Goal: Information Seeking & Learning: Learn about a topic

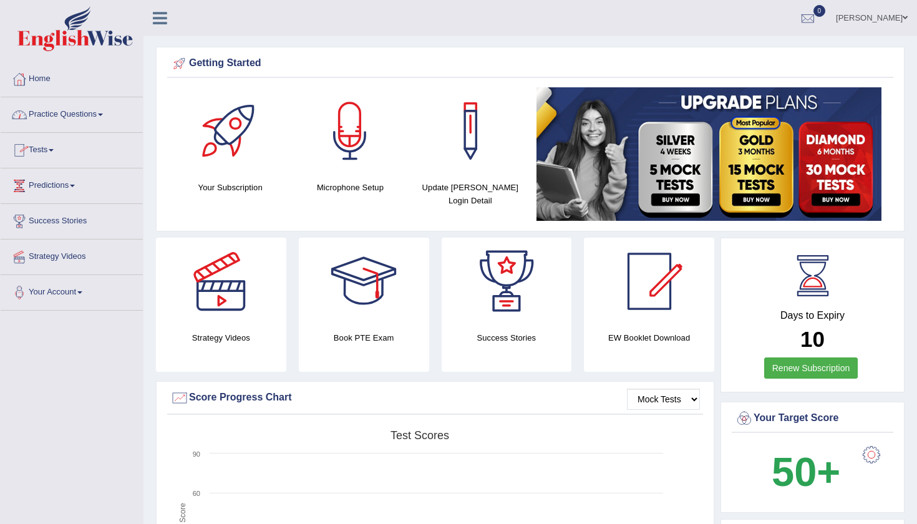
click at [66, 118] on link "Practice Questions" at bounding box center [72, 112] width 142 height 31
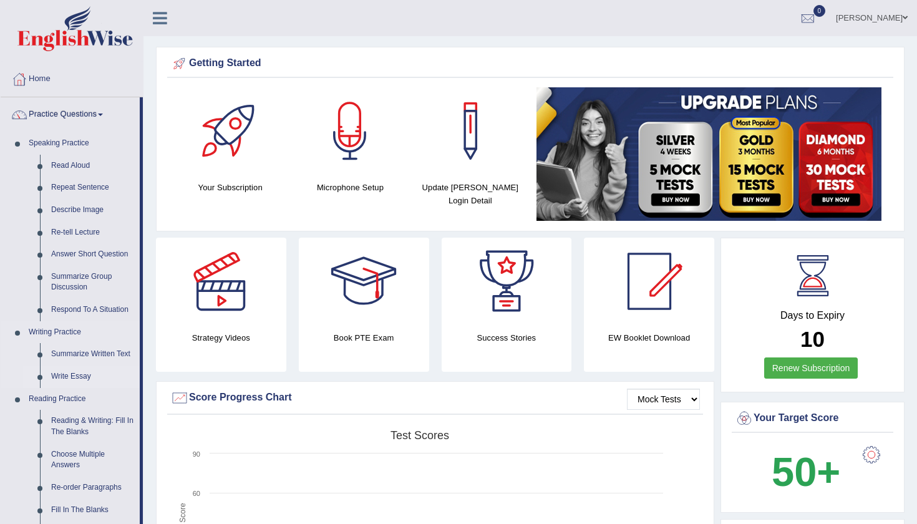
click at [64, 373] on link "Write Essay" at bounding box center [93, 376] width 94 height 22
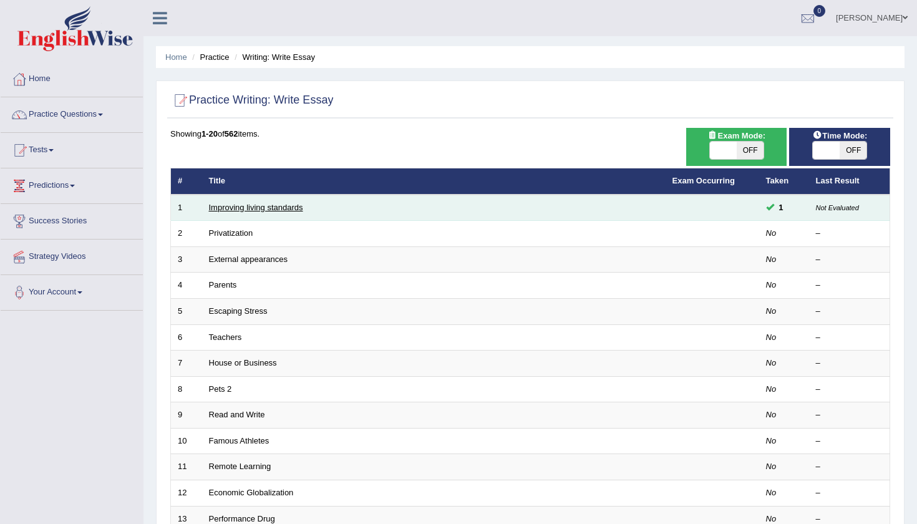
click at [264, 209] on link "Improving living standards" at bounding box center [256, 207] width 94 height 9
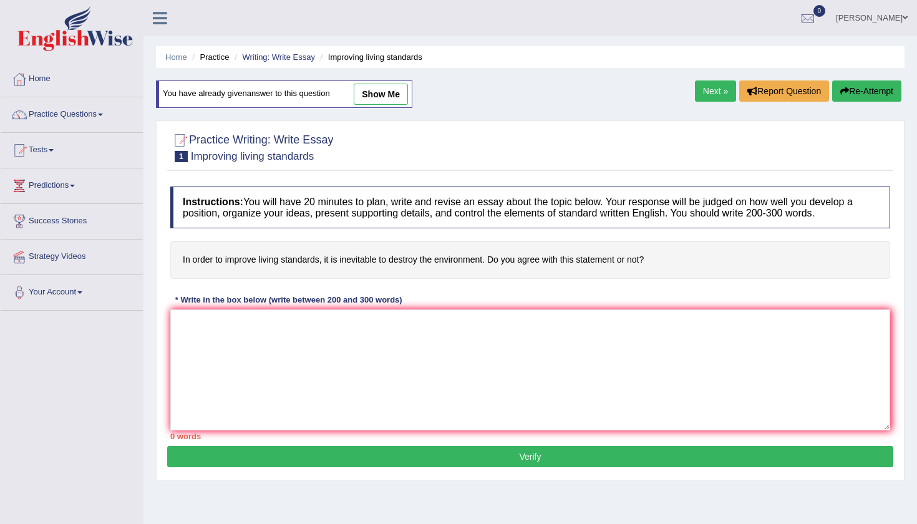
click at [376, 87] on link "show me" at bounding box center [381, 94] width 54 height 21
type textarea "The incresing influence of living standards on our lives has ignited numerous d…"
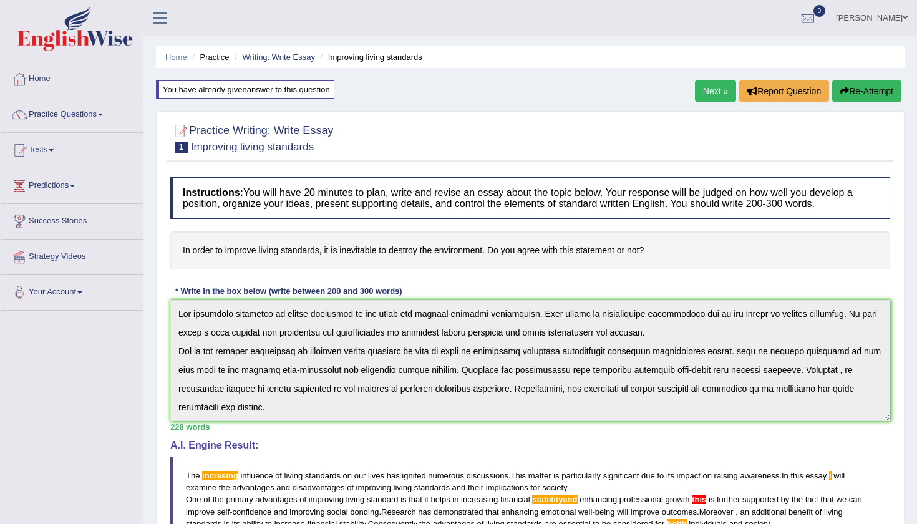
click at [866, 93] on button "Re-Attempt" at bounding box center [866, 90] width 69 height 21
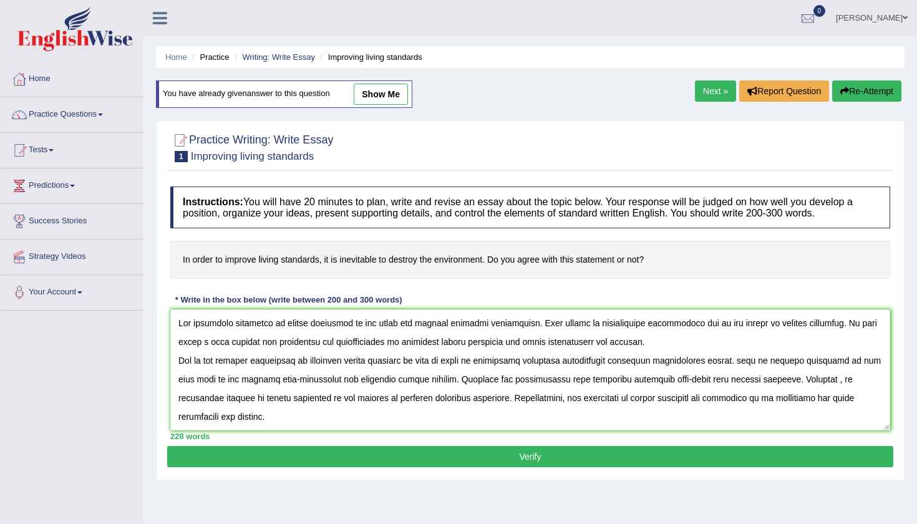
click at [215, 326] on textarea at bounding box center [530, 369] width 720 height 121
click at [520, 315] on textarea at bounding box center [530, 369] width 720 height 121
drag, startPoint x: 634, startPoint y: 324, endPoint x: 672, endPoint y: 324, distance: 37.4
click at [672, 324] on textarea at bounding box center [530, 369] width 720 height 121
click at [760, 326] on textarea at bounding box center [530, 369] width 720 height 121
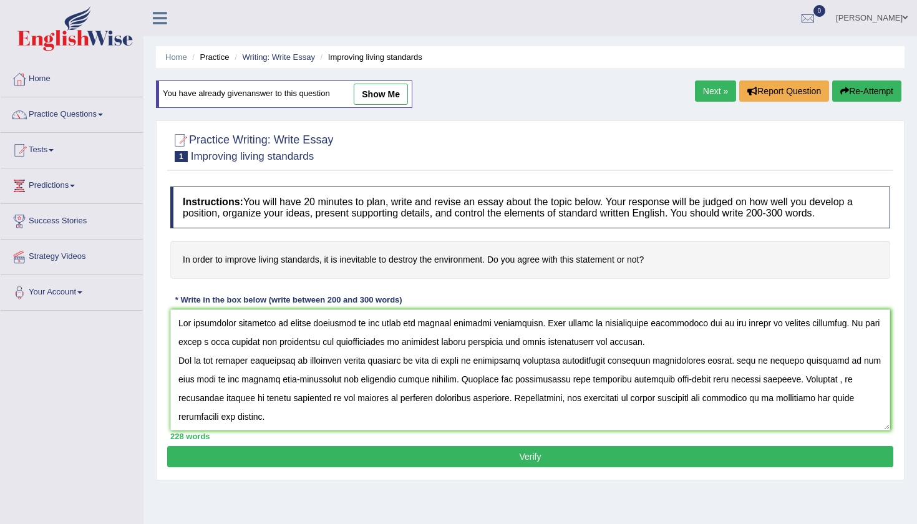
drag, startPoint x: 757, startPoint y: 324, endPoint x: 822, endPoint y: 325, distance: 64.9
click at [823, 325] on textarea at bounding box center [530, 369] width 720 height 121
click at [877, 324] on textarea at bounding box center [530, 369] width 720 height 121
drag, startPoint x: 377, startPoint y: 342, endPoint x: 480, endPoint y: 344, distance: 102.9
click at [480, 344] on textarea at bounding box center [530, 369] width 720 height 121
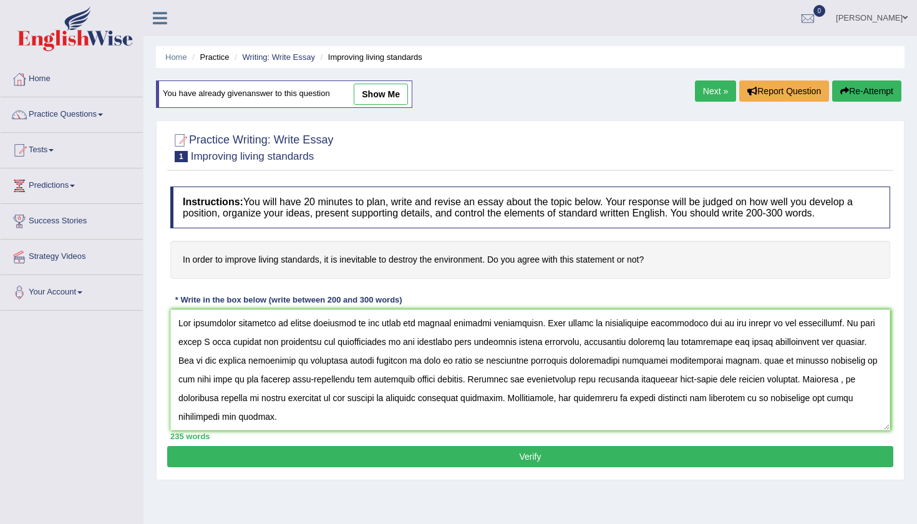
click at [846, 336] on textarea at bounding box center [530, 369] width 720 height 121
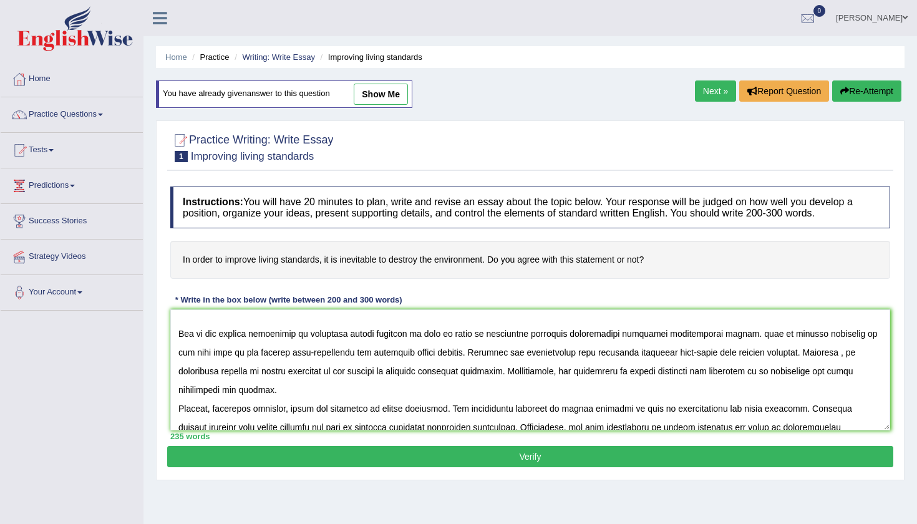
scroll to position [45, 0]
drag, startPoint x: 469, startPoint y: 334, endPoint x: 475, endPoint y: 336, distance: 6.4
click at [475, 336] on textarea at bounding box center [530, 369] width 720 height 121
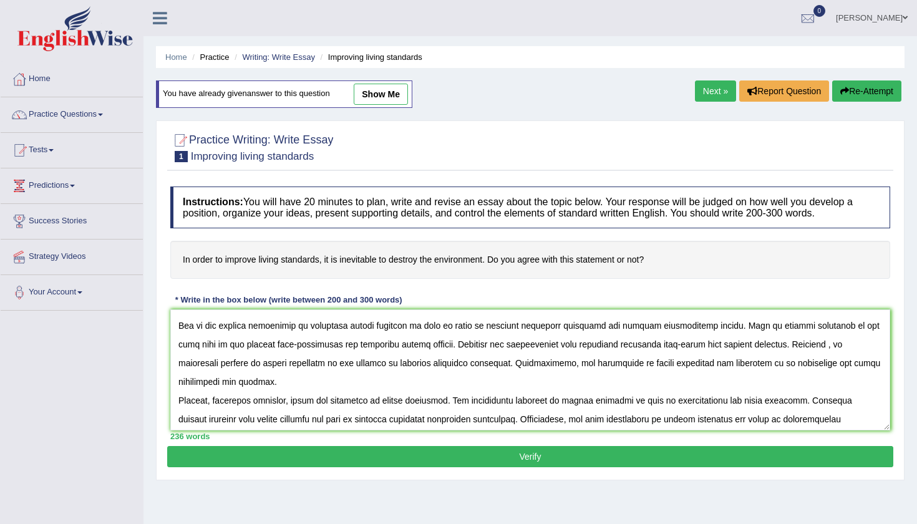
scroll to position [53, 0]
click at [362, 348] on textarea at bounding box center [530, 369] width 720 height 121
click at [413, 345] on textarea at bounding box center [530, 369] width 720 height 121
drag, startPoint x: 425, startPoint y: 347, endPoint x: 176, endPoint y: 339, distance: 249.0
click at [176, 339] on textarea at bounding box center [530, 369] width 720 height 121
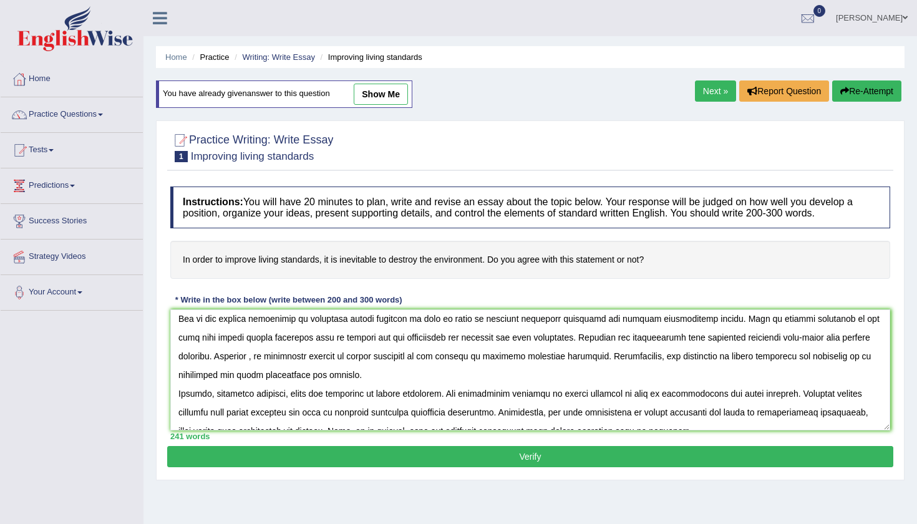
scroll to position [62, 0]
click at [487, 340] on textarea at bounding box center [530, 369] width 720 height 121
drag, startPoint x: 665, startPoint y: 337, endPoint x: 876, endPoint y: 339, distance: 210.8
click at [876, 339] on textarea at bounding box center [530, 369] width 720 height 121
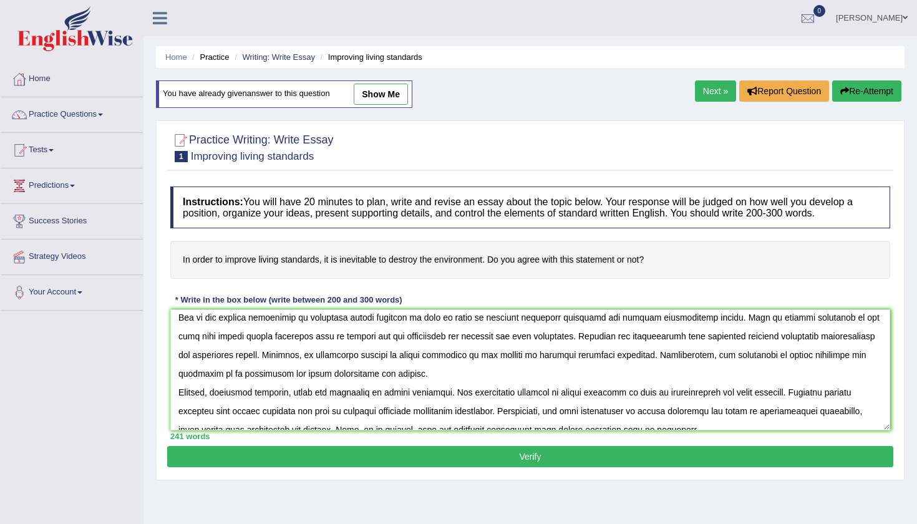
drag, startPoint x: 502, startPoint y: 354, endPoint x: 597, endPoint y: 357, distance: 95.5
click at [598, 357] on textarea at bounding box center [530, 369] width 720 height 121
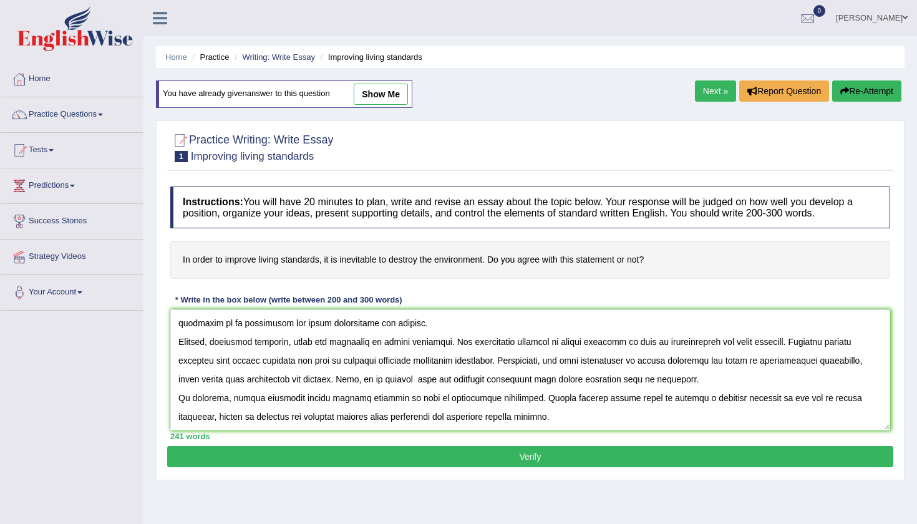
scroll to position [112, 0]
click at [385, 323] on textarea at bounding box center [530, 369] width 720 height 121
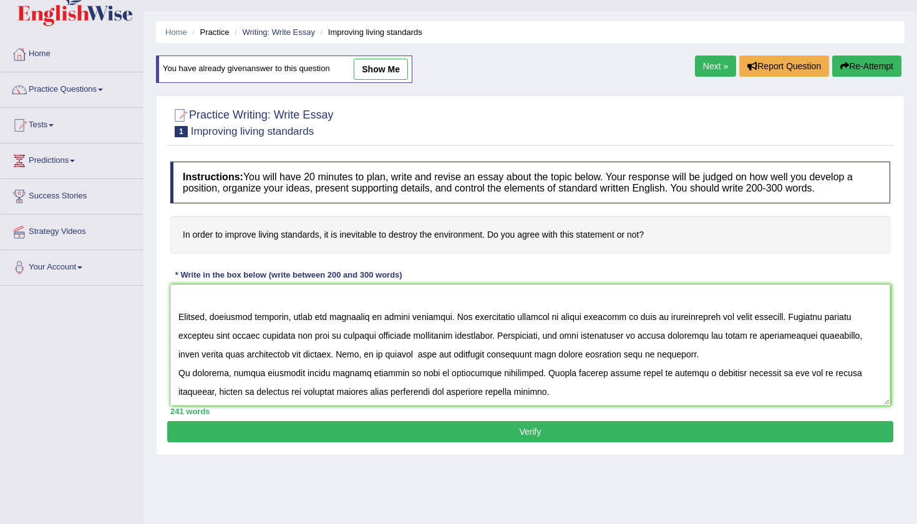
scroll to position [26, 0]
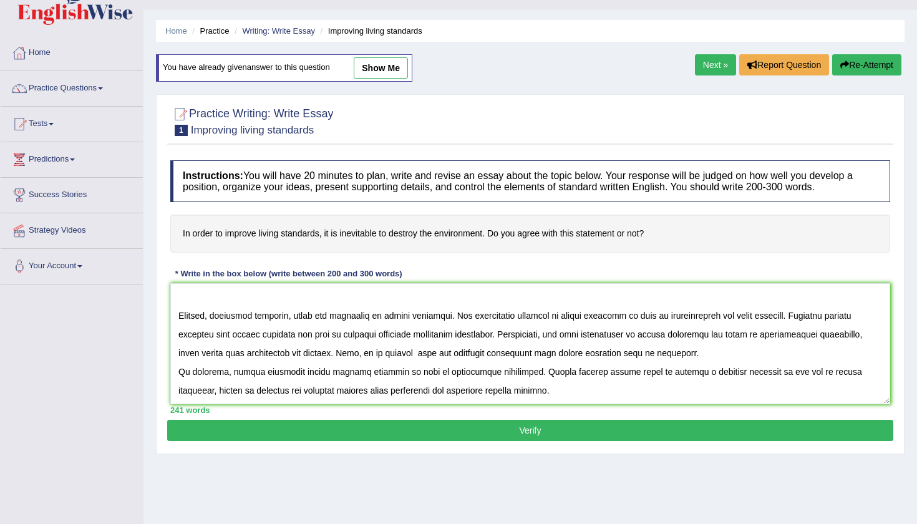
drag, startPoint x: 630, startPoint y: 317, endPoint x: 628, endPoint y: 324, distance: 7.3
click at [631, 317] on textarea at bounding box center [530, 343] width 720 height 121
click at [494, 336] on textarea at bounding box center [530, 343] width 720 height 121
click at [675, 335] on textarea at bounding box center [530, 343] width 720 height 121
drag, startPoint x: 675, startPoint y: 336, endPoint x: 283, endPoint y: 352, distance: 392.6
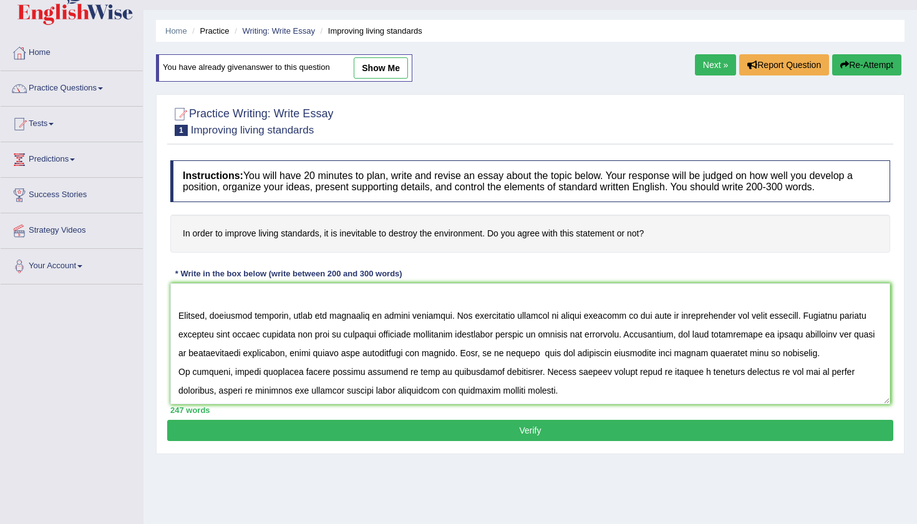
click at [284, 352] on textarea at bounding box center [530, 343] width 720 height 121
click at [386, 355] on textarea at bounding box center [530, 343] width 720 height 121
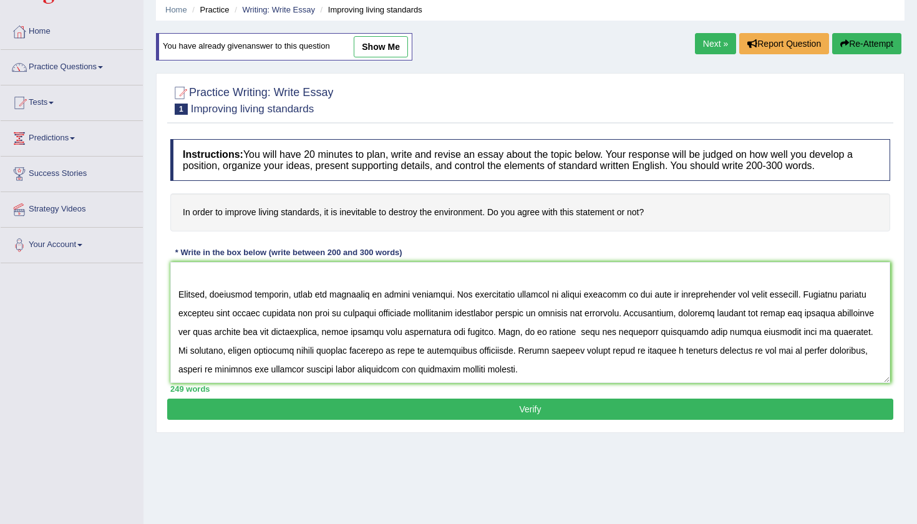
scroll to position [49, 0]
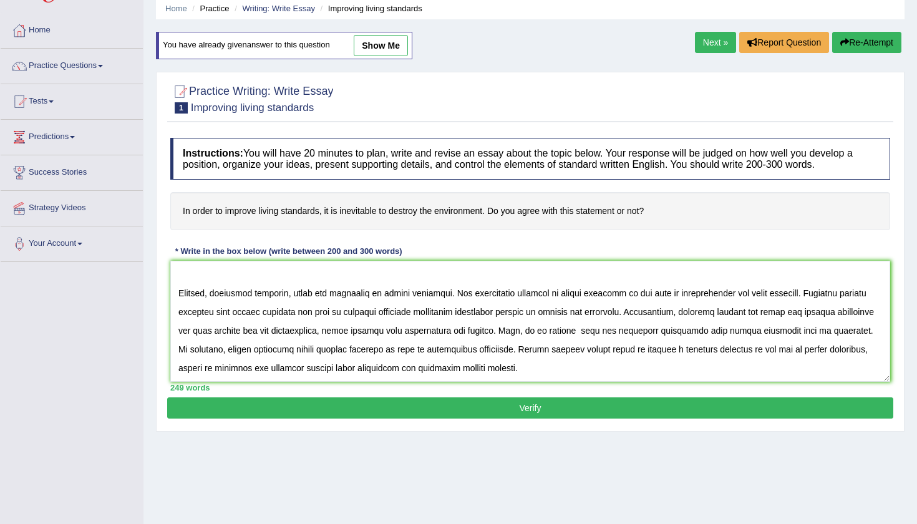
click at [866, 328] on textarea at bounding box center [530, 321] width 720 height 121
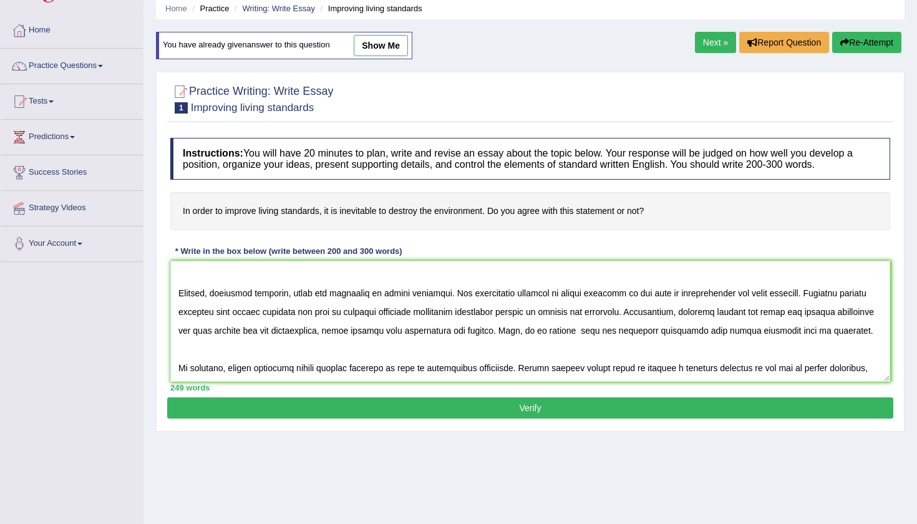
type textarea "The increasing influence of living standards on our lives has ignited numerous …"
click at [729, 408] on button "Verify" at bounding box center [530, 407] width 726 height 21
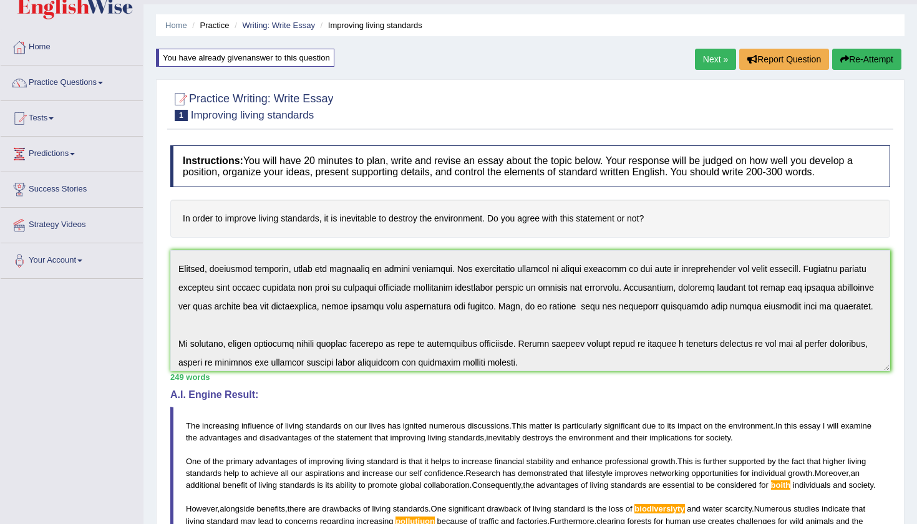
scroll to position [150, 0]
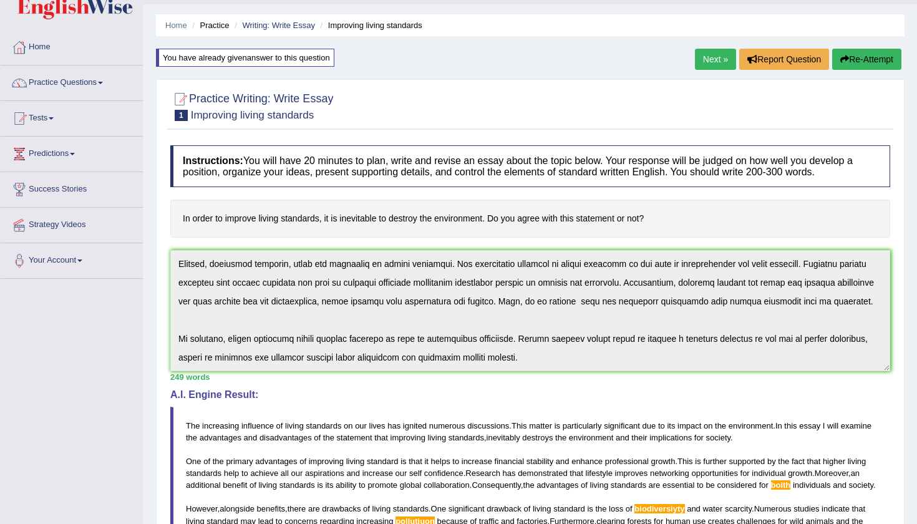
click at [861, 64] on button "Re-Attempt" at bounding box center [866, 59] width 69 height 21
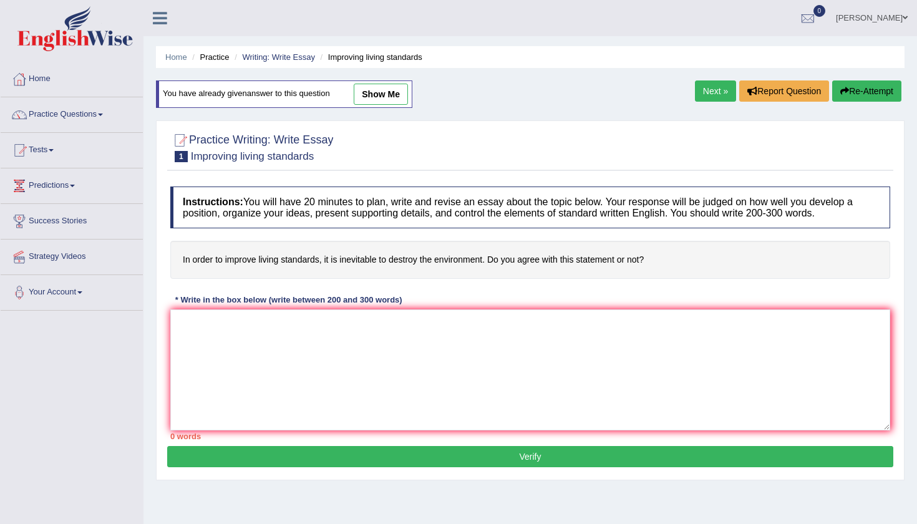
scroll to position [32, 0]
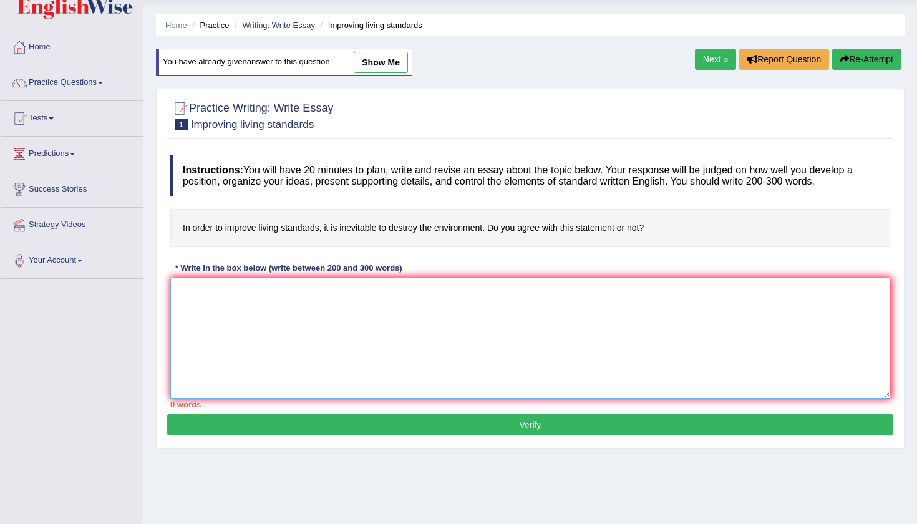
click at [389, 347] on textarea at bounding box center [530, 338] width 720 height 121
paste textarea "The increasing influence of living standards on our lives has ignited numerous …"
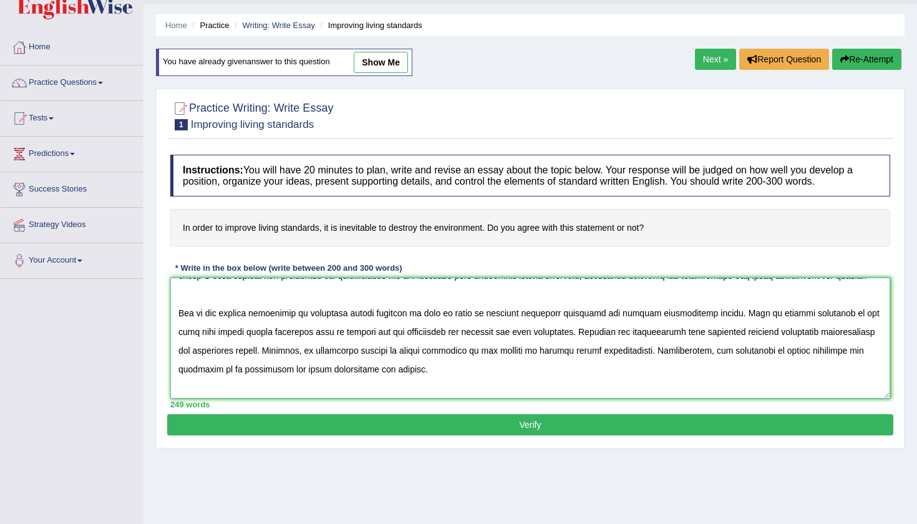
scroll to position [49, 0]
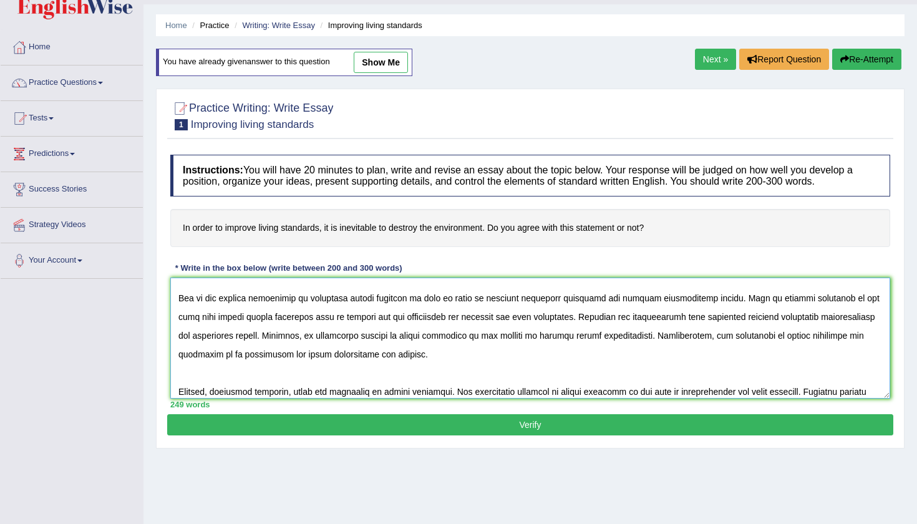
click at [261, 354] on textarea at bounding box center [530, 338] width 720 height 121
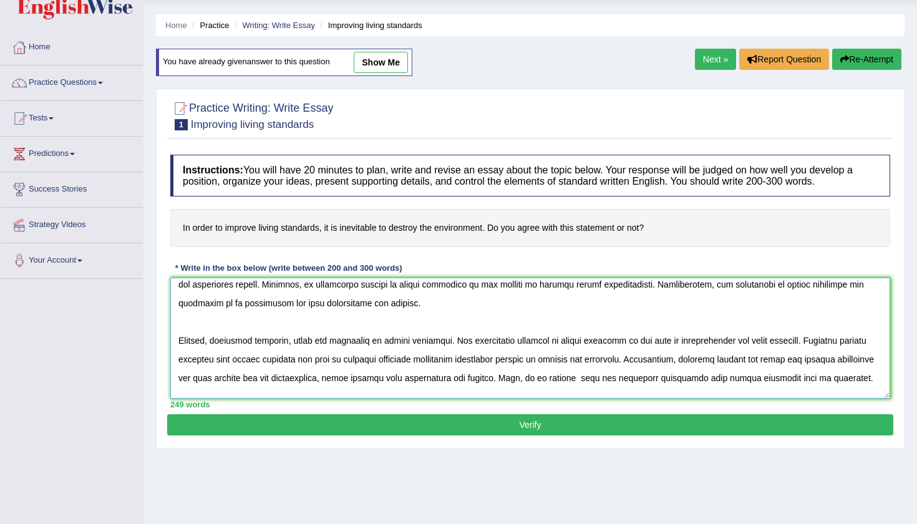
scroll to position [105, 0]
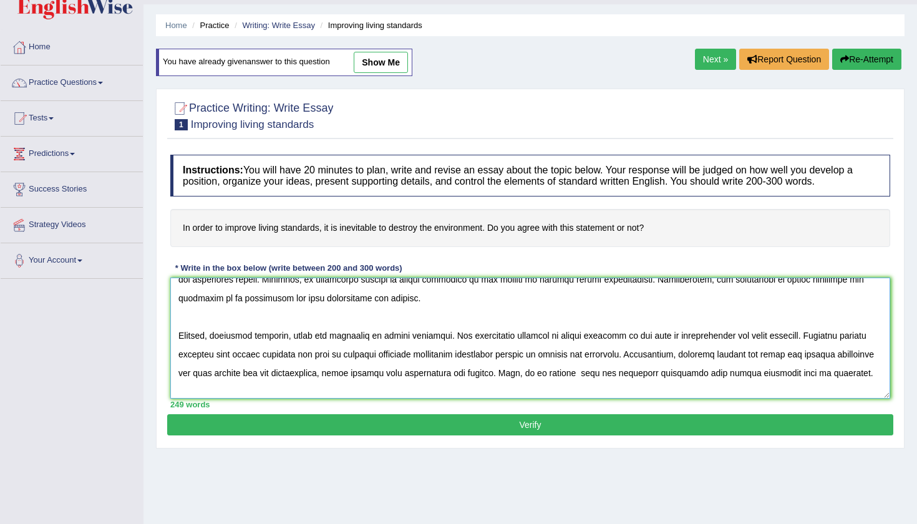
click at [715, 337] on textarea at bounding box center [530, 338] width 720 height 121
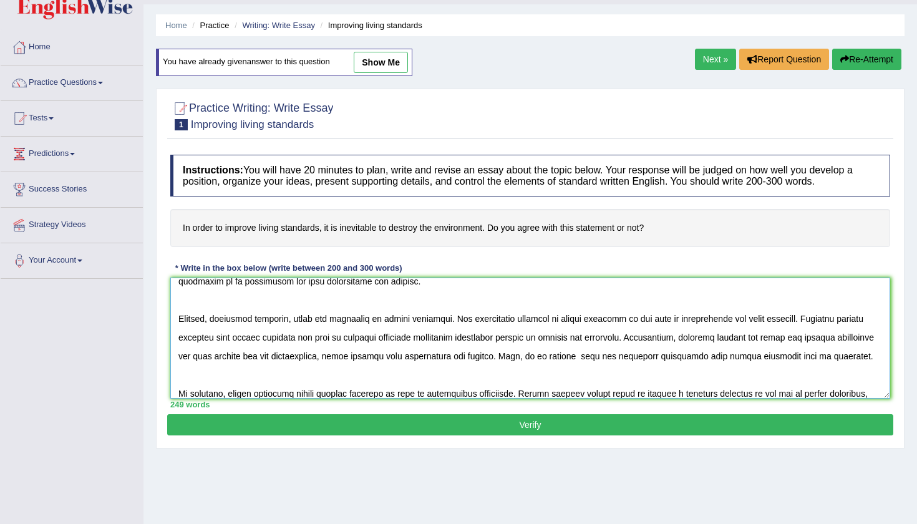
scroll to position [140, 0]
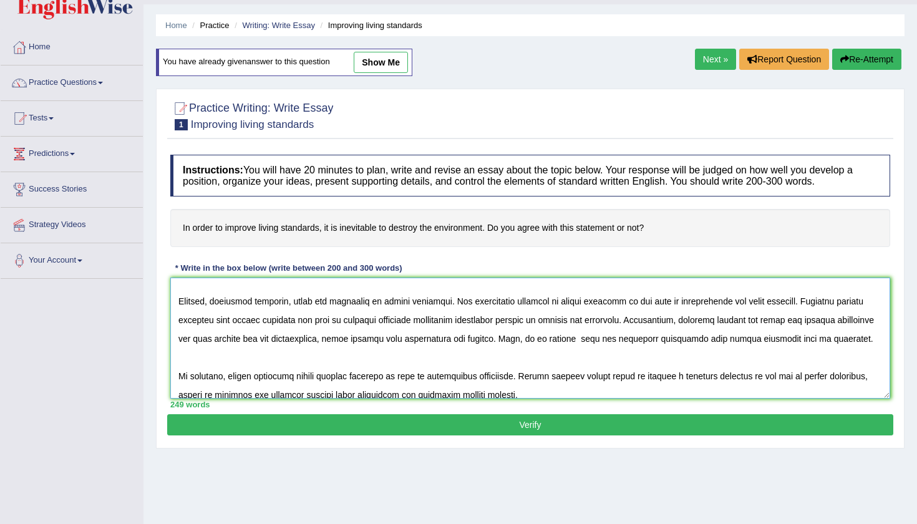
click at [287, 320] on textarea at bounding box center [530, 338] width 720 height 121
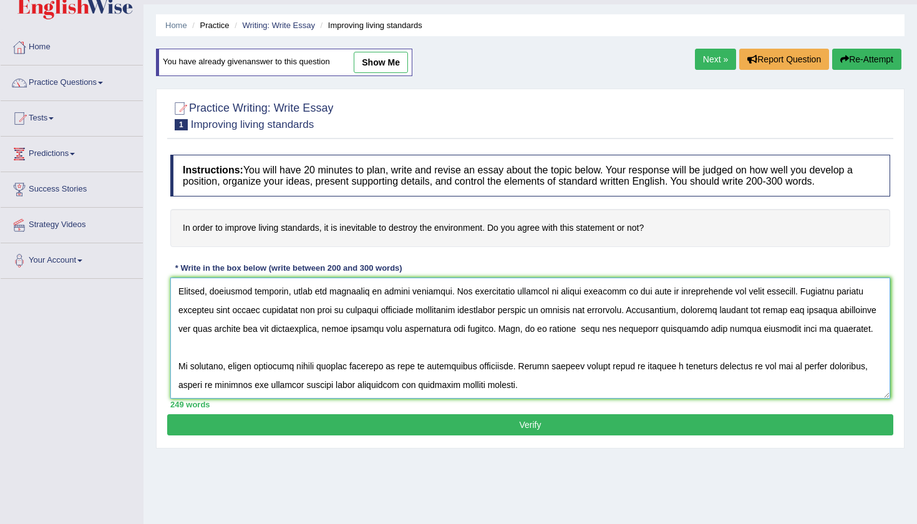
scroll to position [150, 0]
click at [499, 311] on textarea at bounding box center [530, 338] width 720 height 121
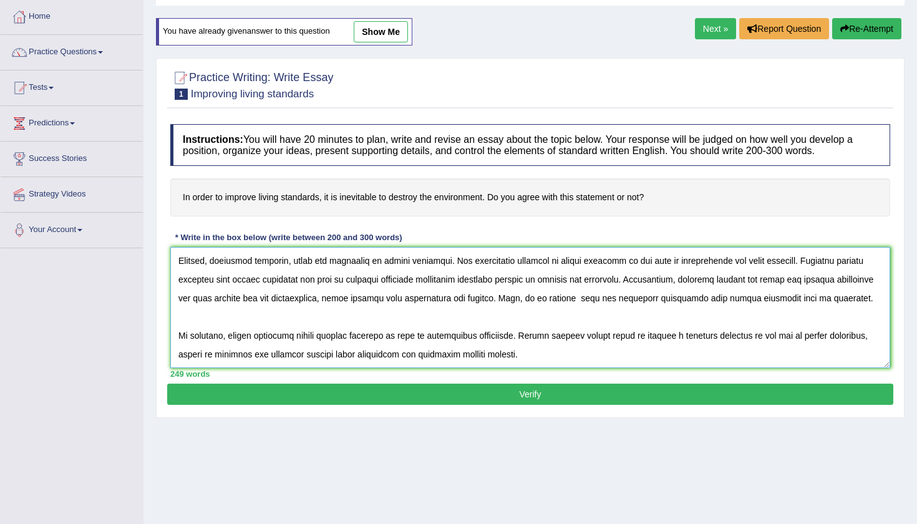
scroll to position [64, 0]
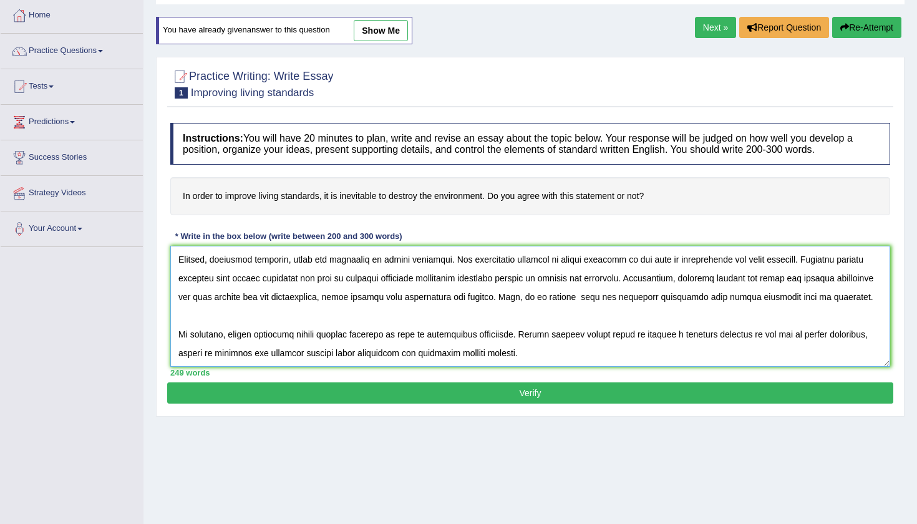
click at [316, 337] on textarea at bounding box center [530, 306] width 720 height 121
type textarea "The increasing influence of living standards on our lives has ignited numerous …"
click at [552, 392] on button "Verify" at bounding box center [530, 392] width 726 height 21
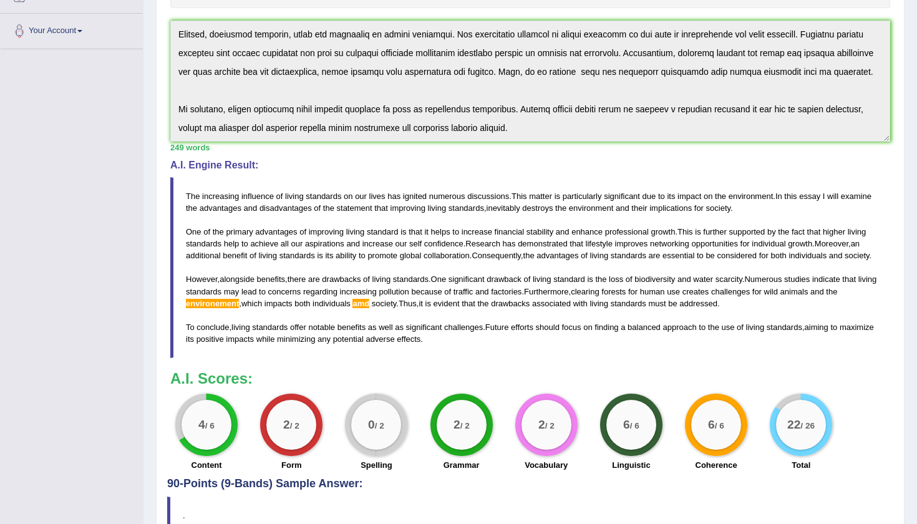
scroll to position [260, 0]
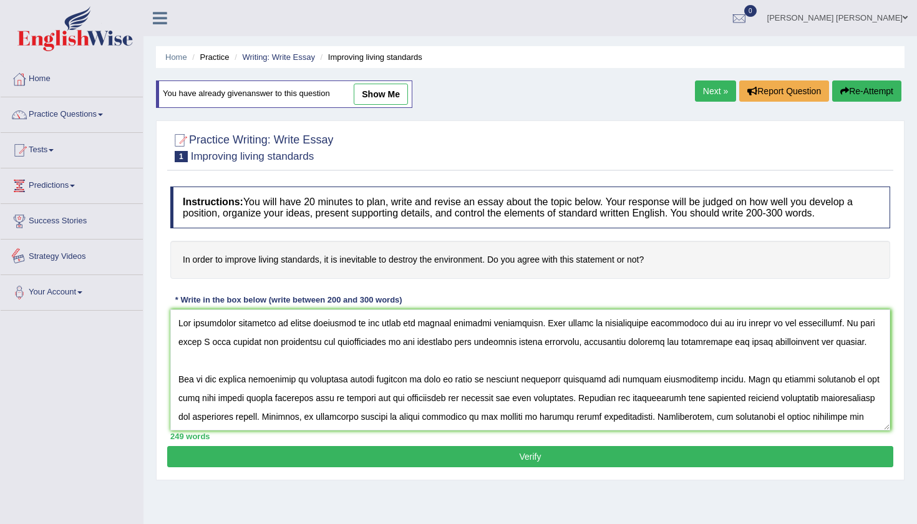
scroll to position [131, 0]
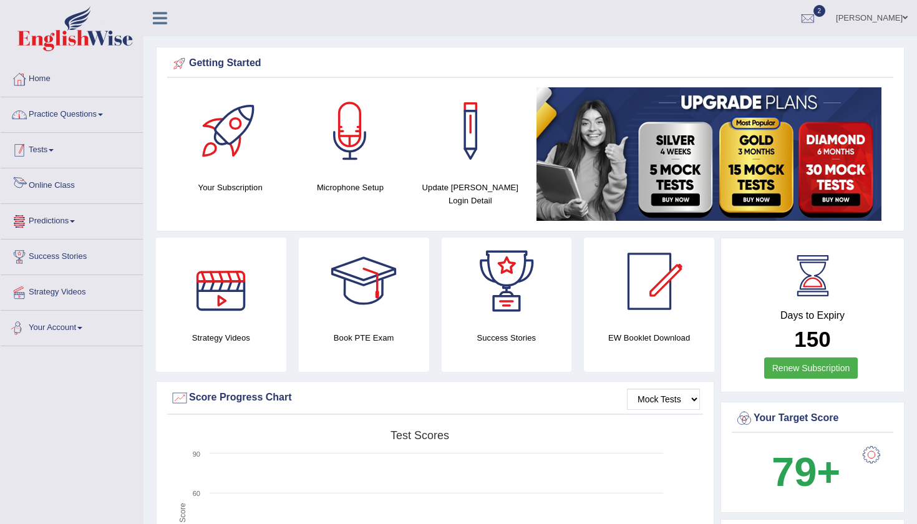
click at [65, 114] on link "Practice Questions" at bounding box center [72, 112] width 142 height 31
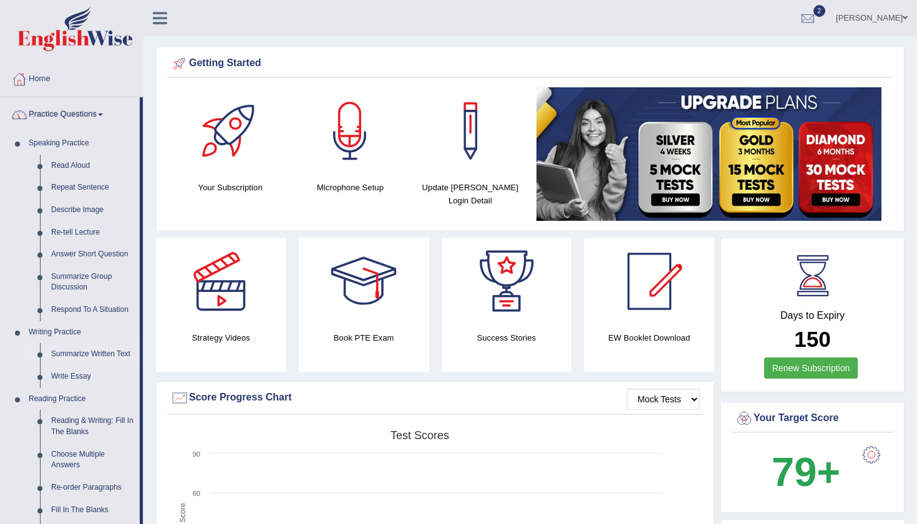
click at [81, 350] on link "Summarize Written Text" at bounding box center [93, 354] width 94 height 22
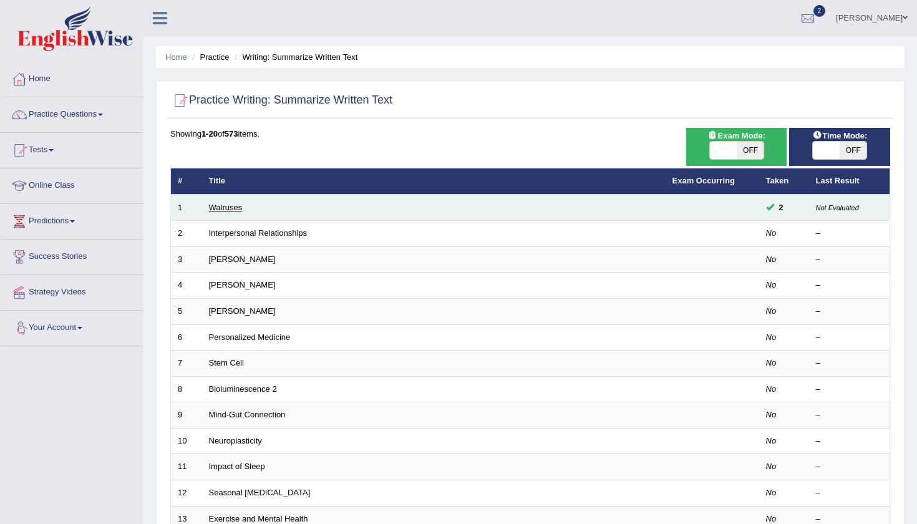
click at [233, 205] on link "Walruses" at bounding box center [226, 207] width 34 height 9
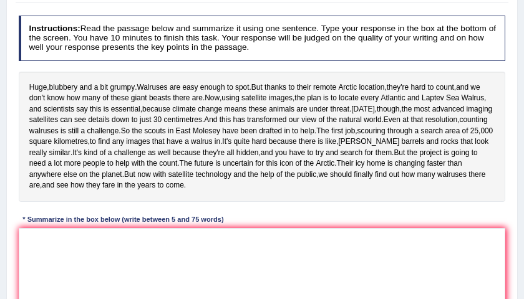
scroll to position [183, 0]
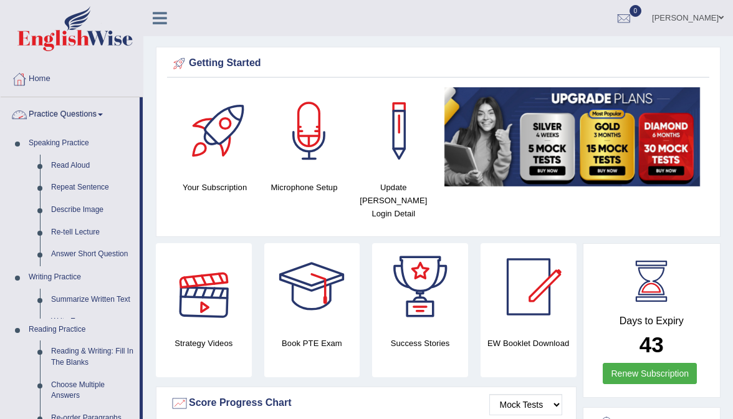
click at [88, 122] on link "Practice Questions" at bounding box center [70, 112] width 139 height 31
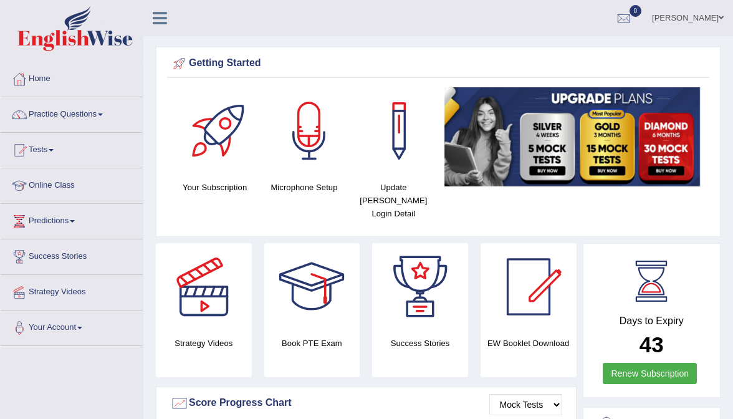
click at [51, 144] on link "Tests" at bounding box center [72, 148] width 142 height 31
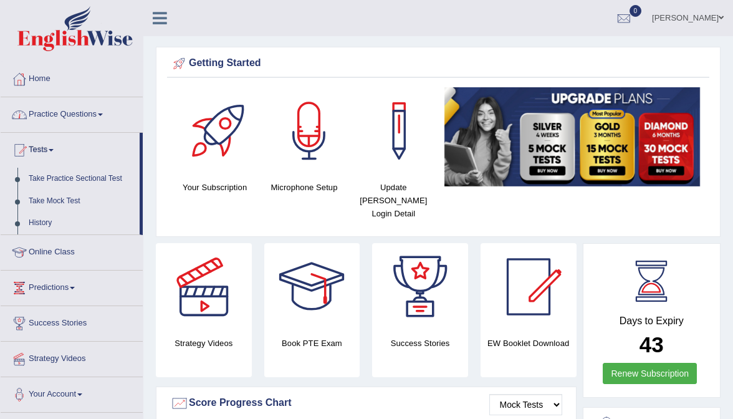
click at [54, 115] on link "Practice Questions" at bounding box center [72, 112] width 142 height 31
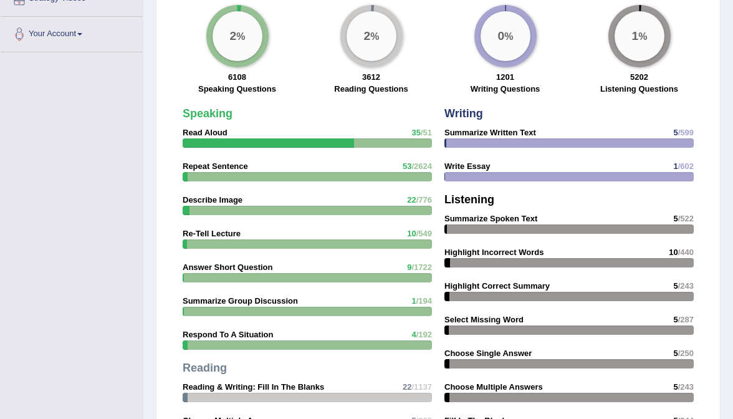
scroll to position [583, 0]
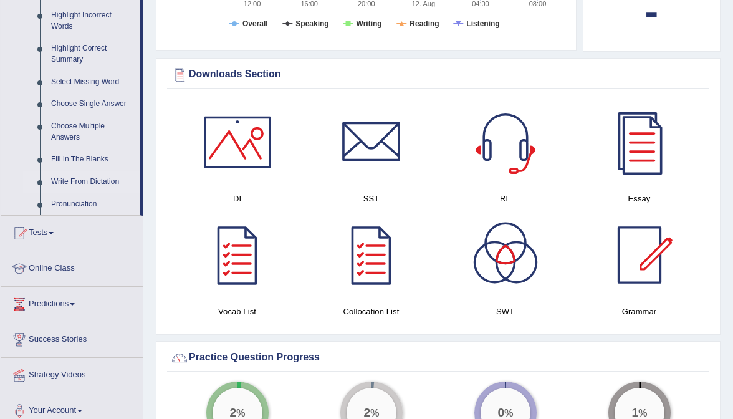
click at [67, 192] on link "Write From Dictation" at bounding box center [93, 182] width 94 height 22
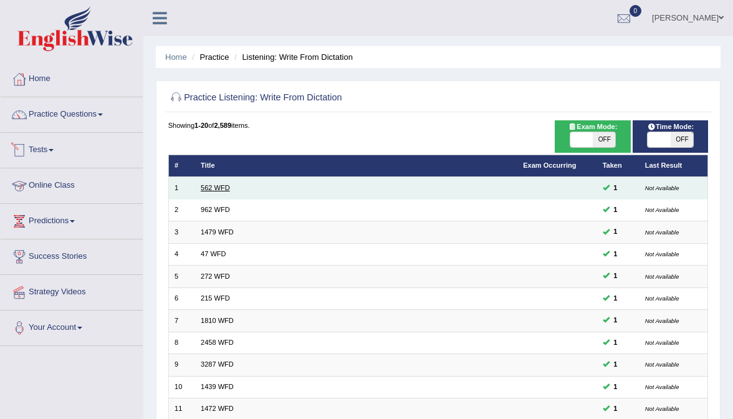
click at [216, 187] on link "562 WFD" at bounding box center [215, 187] width 29 height 7
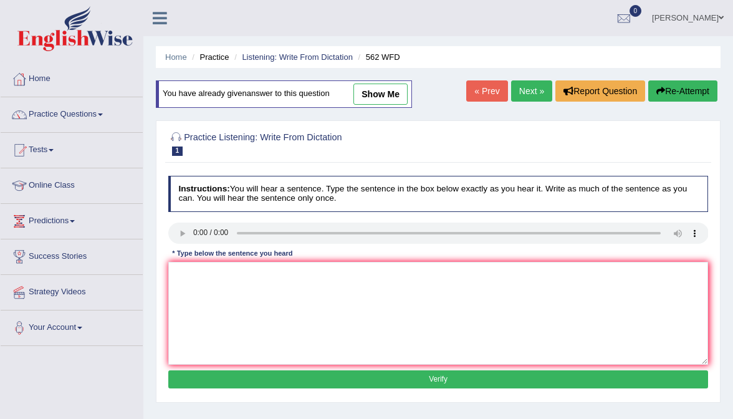
click at [405, 84] on link "show me" at bounding box center [381, 94] width 54 height 21
type textarea "The gap between the rich and the poor did not decrease."
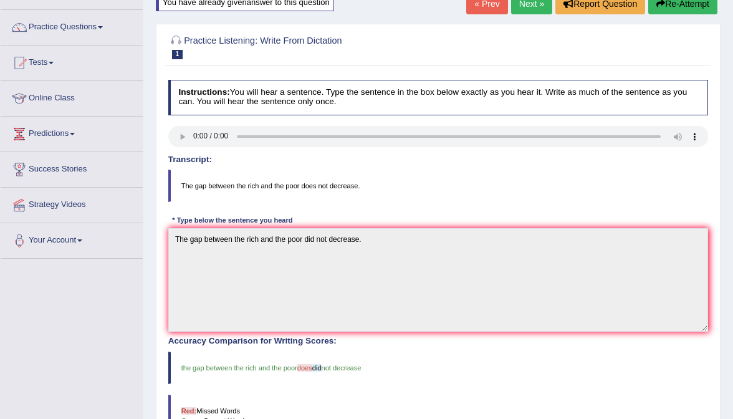
scroll to position [86, 0]
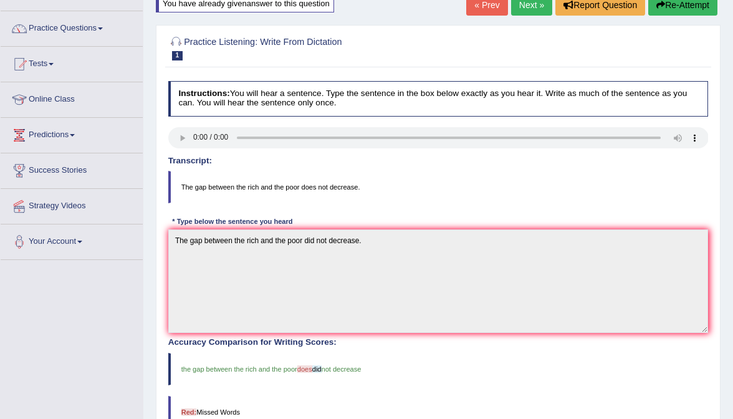
click at [534, 10] on link "Next »" at bounding box center [531, 4] width 41 height 21
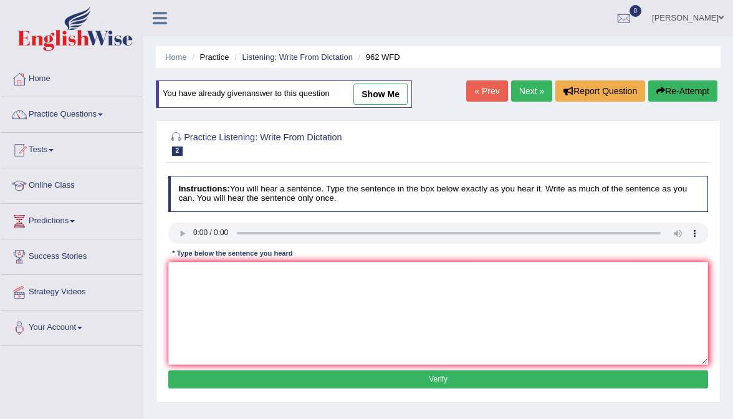
click at [392, 95] on link "show me" at bounding box center [381, 94] width 54 height 21
type textarea "If you have any questions about the exam please raise you hand."
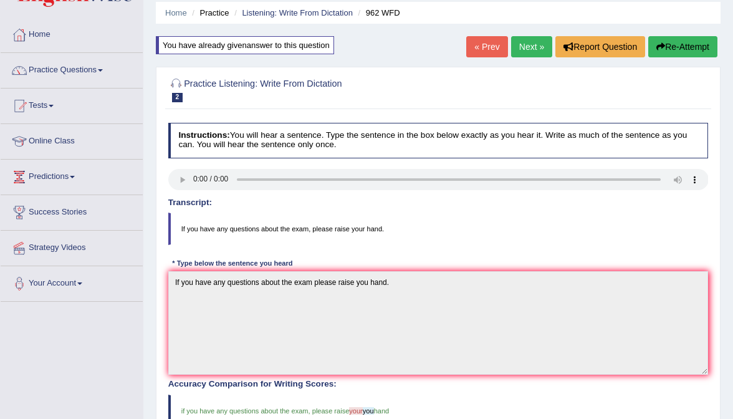
scroll to position [31, 0]
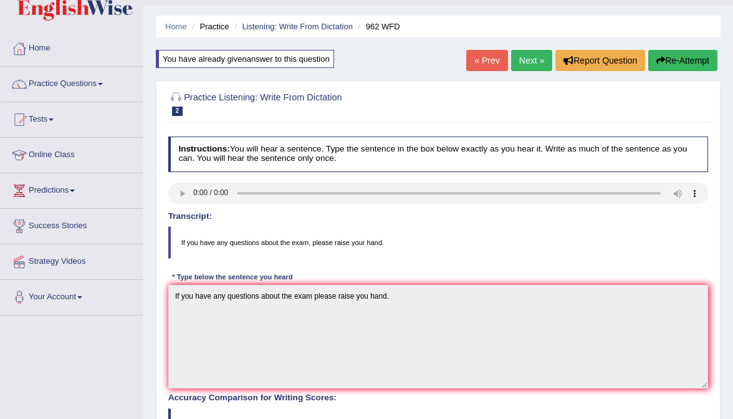
click at [533, 56] on link "Next »" at bounding box center [531, 60] width 41 height 21
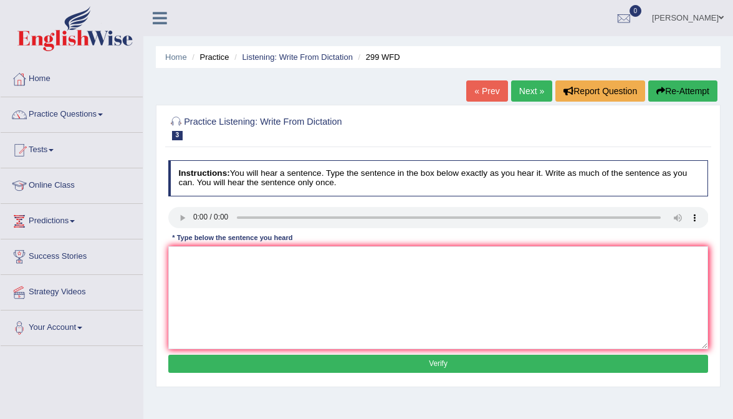
click at [526, 87] on link "Next »" at bounding box center [531, 90] width 41 height 21
click at [536, 90] on link "Next »" at bounding box center [531, 90] width 41 height 21
click at [526, 92] on link "Next »" at bounding box center [531, 90] width 41 height 21
click at [46, 117] on link "Practice Questions" at bounding box center [72, 112] width 142 height 31
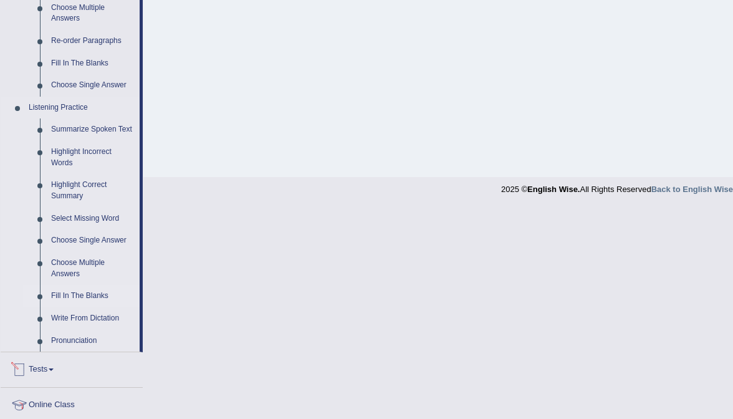
scroll to position [466, 0]
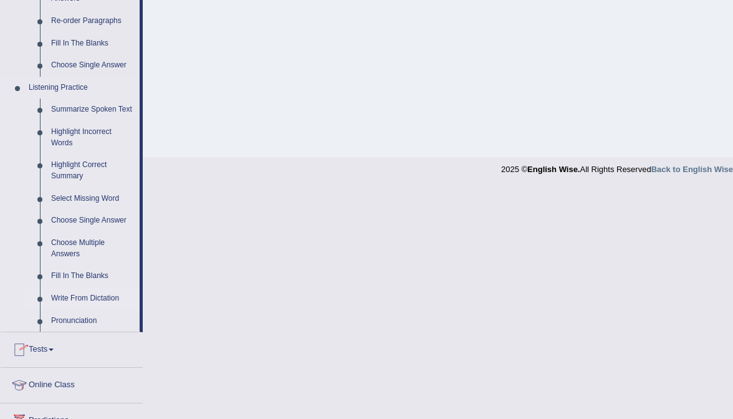
click at [90, 302] on link "Write From Dictation" at bounding box center [93, 298] width 94 height 22
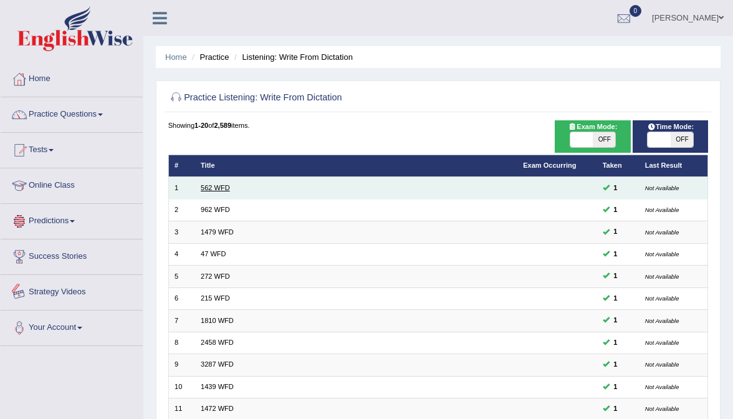
click at [211, 184] on link "562 WFD" at bounding box center [215, 187] width 29 height 7
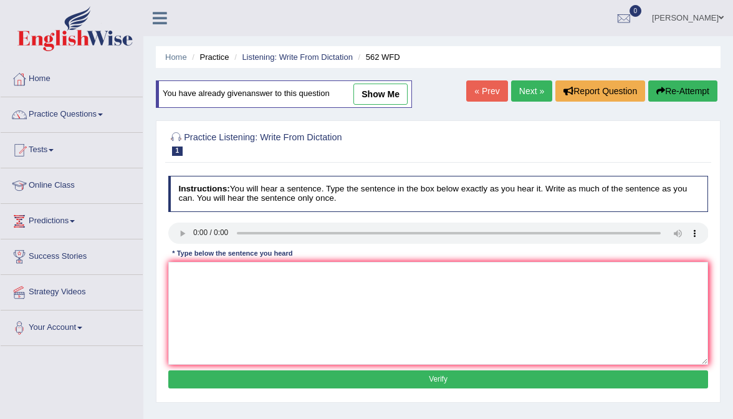
click at [377, 107] on div "You have already given answer to this question show me" at bounding box center [285, 100] width 259 height 40
click at [377, 102] on link "show me" at bounding box center [381, 94] width 54 height 21
type textarea "The gap between the rich and the poor did not decrease."
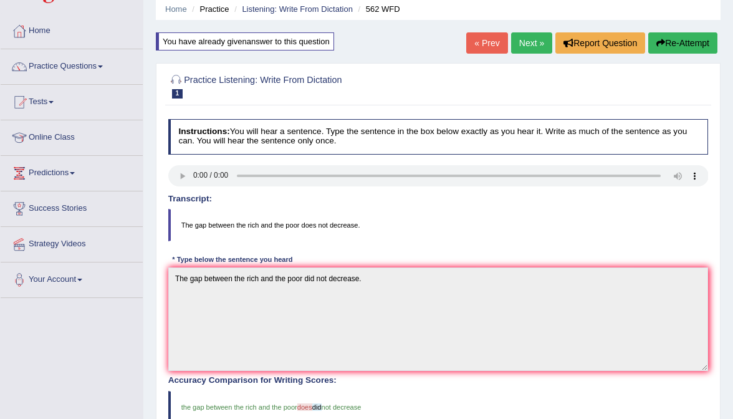
scroll to position [46, 0]
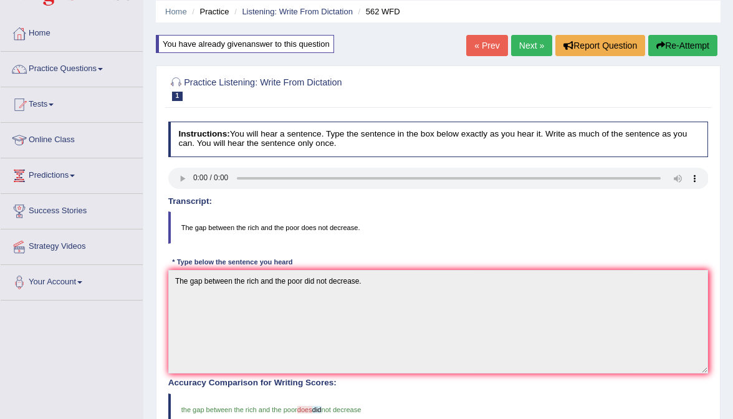
click at [669, 49] on button "Re-Attempt" at bounding box center [683, 45] width 69 height 21
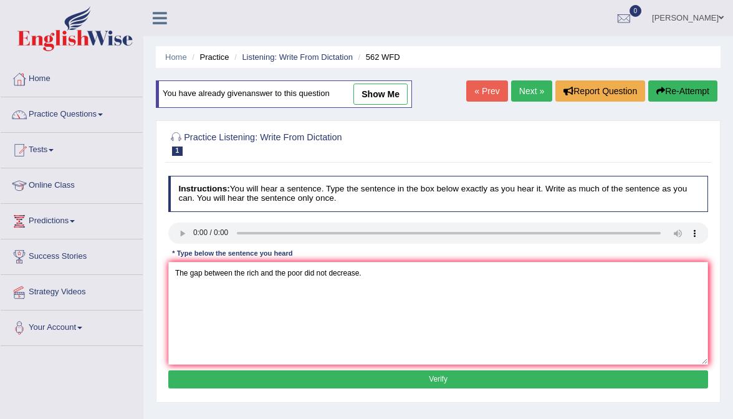
click at [306, 273] on textarea "The gap between the rich and the poor did not decrease." at bounding box center [438, 313] width 541 height 103
type textarea "The gap between the rich and the poor does did not decrease."
click at [429, 381] on button "Verify" at bounding box center [438, 379] width 541 height 18
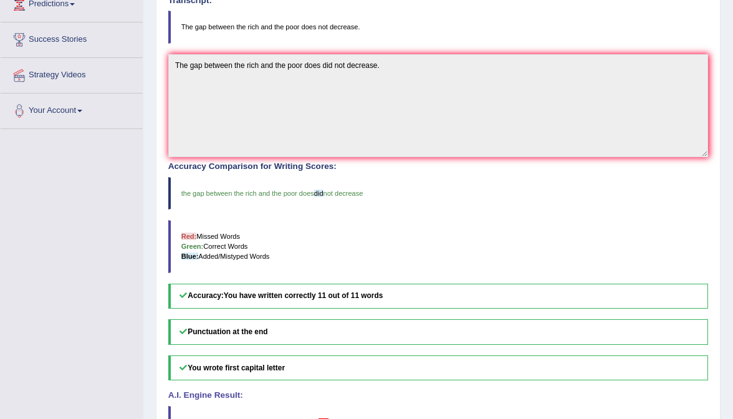
scroll to position [244, 0]
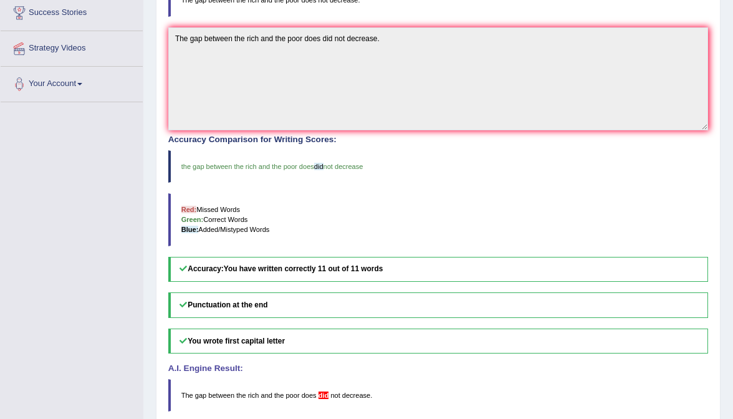
drag, startPoint x: 323, startPoint y: 266, endPoint x: 422, endPoint y: 265, distance: 98.5
click at [423, 266] on h5 "Accuracy: You have written correctly 11 out of 11 words" at bounding box center [438, 270] width 541 height 26
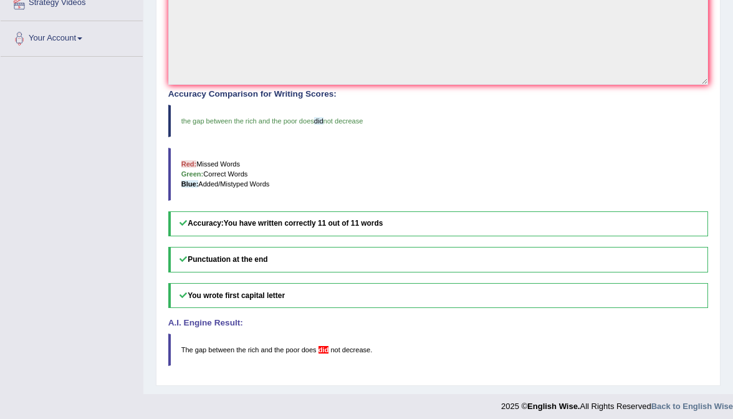
scroll to position [289, 0]
drag, startPoint x: 325, startPoint y: 218, endPoint x: 396, endPoint y: 223, distance: 71.2
click at [396, 223] on h5 "Accuracy: You have written correctly 11 out of 11 words" at bounding box center [438, 224] width 541 height 26
drag, startPoint x: 318, startPoint y: 342, endPoint x: 334, endPoint y: 344, distance: 15.7
click at [334, 344] on blockquote "The gap between the rich and the poor does did not decrease ." at bounding box center [438, 350] width 541 height 32
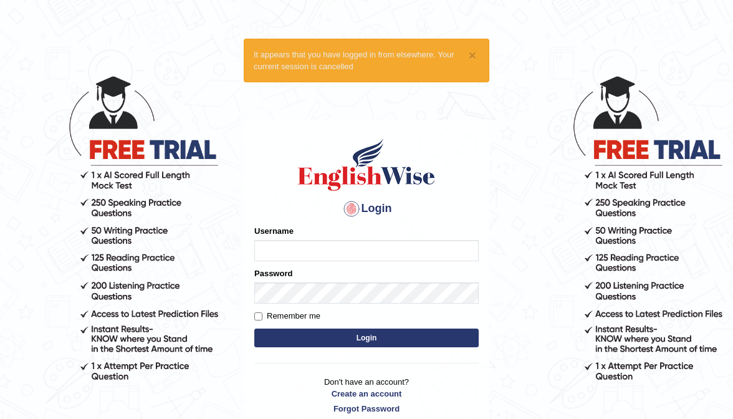
click at [123, 87] on body "× It appears that you have logged in from elsewhere. Your current session is ca…" at bounding box center [366, 246] width 733 height 419
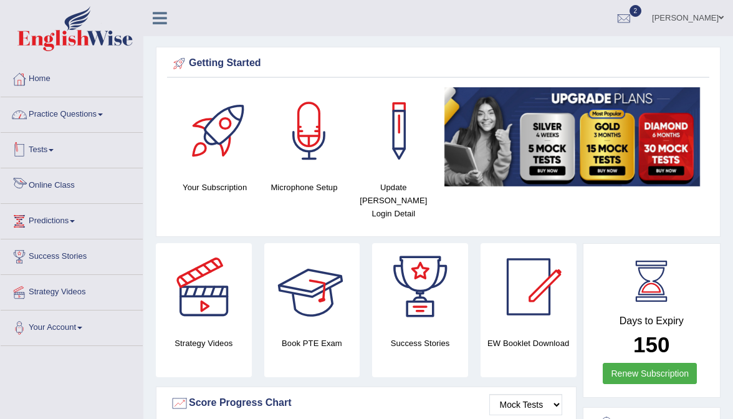
click at [102, 122] on link "Practice Questions" at bounding box center [72, 112] width 142 height 31
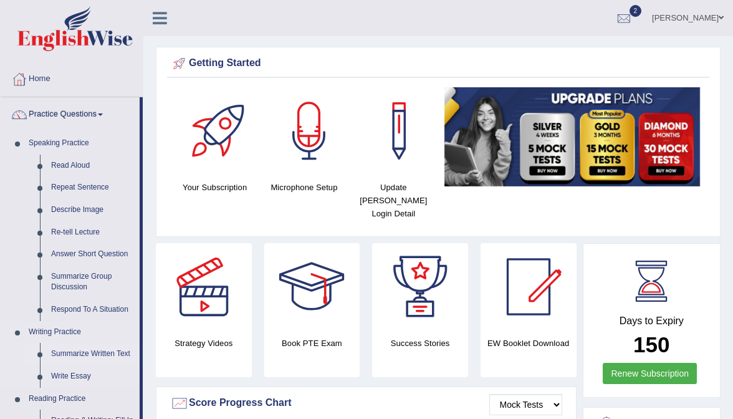
click at [82, 354] on link "Summarize Written Text" at bounding box center [93, 354] width 94 height 22
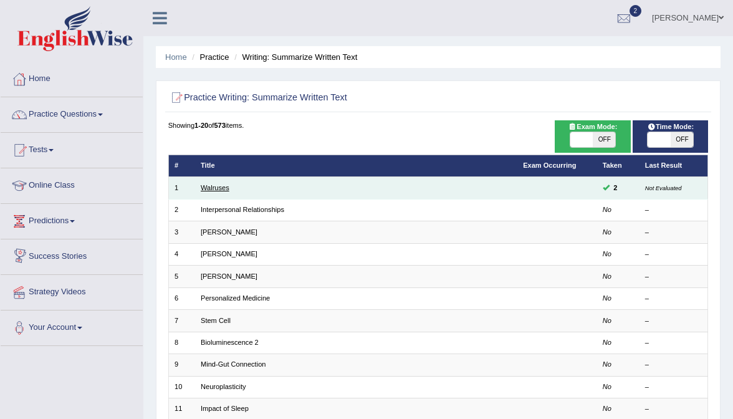
click at [221, 187] on link "Walruses" at bounding box center [215, 187] width 29 height 7
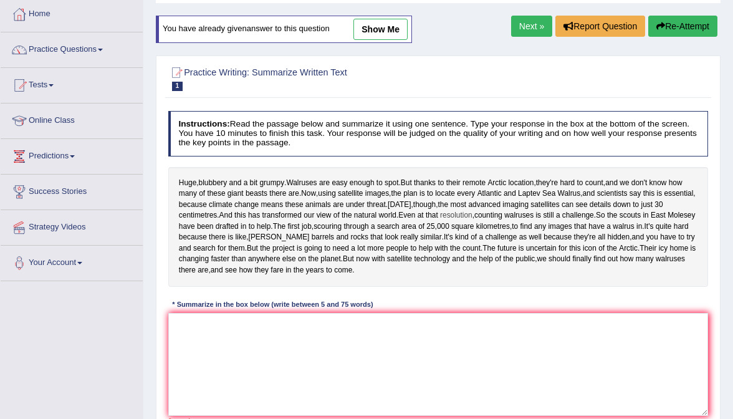
scroll to position [65, 0]
click at [267, 311] on div "* Summarize in the box below (write between 5 and 75 words)" at bounding box center [273, 305] width 210 height 11
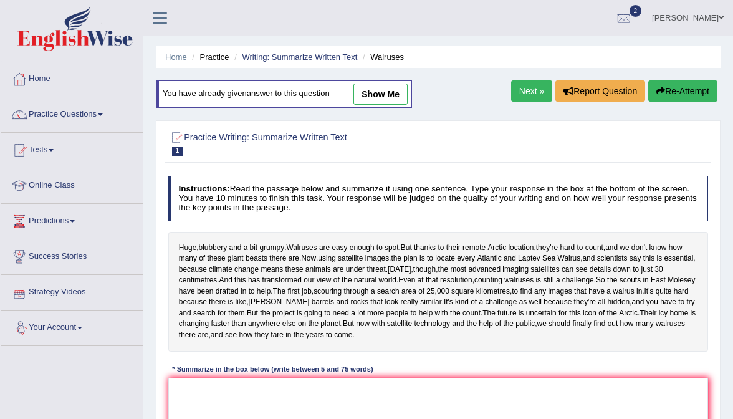
scroll to position [0, 0]
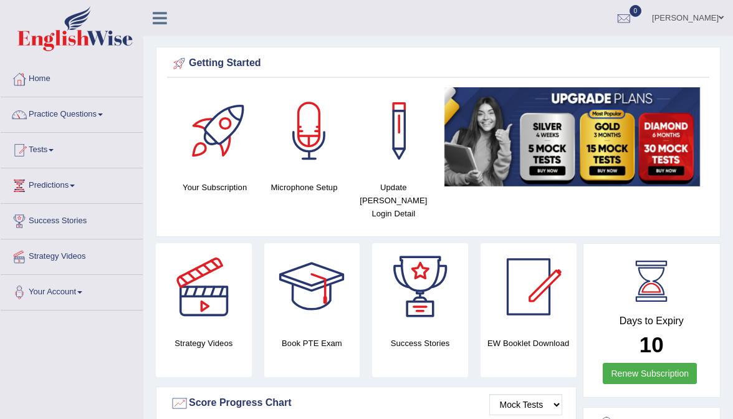
click at [77, 122] on link "Practice Questions" at bounding box center [72, 112] width 142 height 31
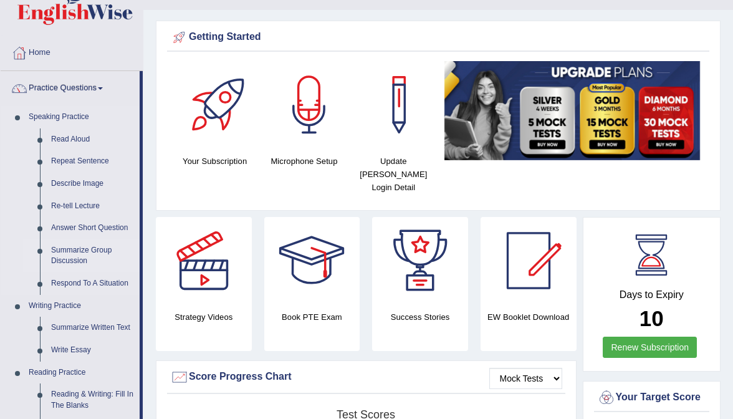
scroll to position [28, 0]
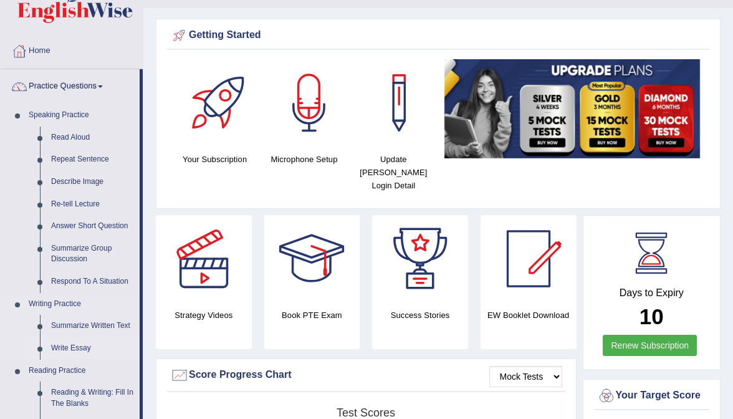
click at [75, 346] on link "Write Essay" at bounding box center [93, 348] width 94 height 22
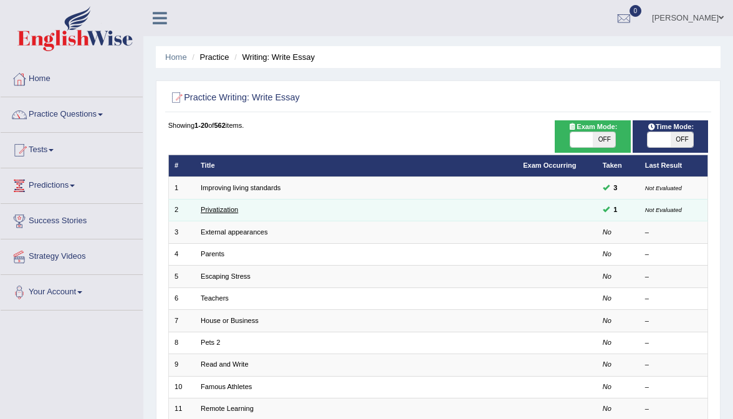
click at [213, 210] on link "Privatization" at bounding box center [219, 209] width 37 height 7
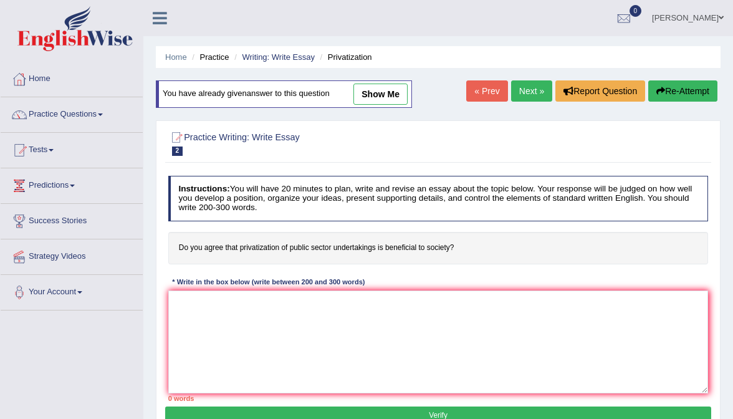
click at [370, 102] on link "show me" at bounding box center [381, 94] width 54 height 21
type textarea "The incresing influence of privatization on our lives has ignited numerous disc…"
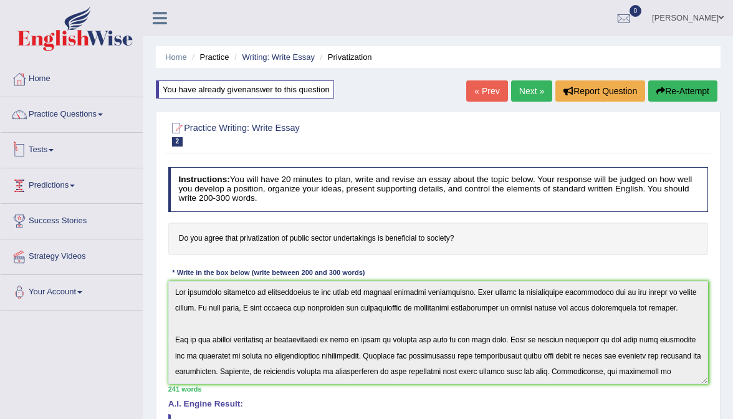
click at [62, 178] on link "Predictions" at bounding box center [72, 183] width 142 height 31
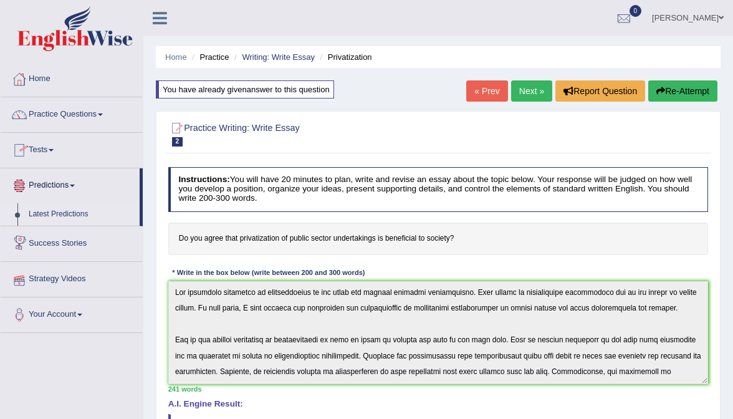
click at [67, 210] on link "Latest Predictions" at bounding box center [81, 214] width 117 height 22
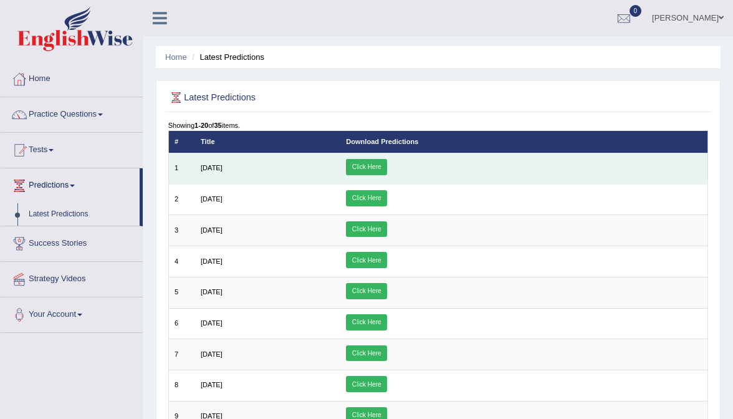
click at [387, 165] on link "Click Here" at bounding box center [366, 167] width 41 height 16
